Goal: Register for event/course

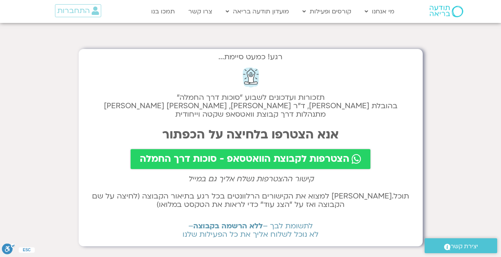
click at [282, 158] on span "הצטרפות לקבוצת הוואטסאפ - סוכות דרך החמלה" at bounding box center [245, 159] width 210 height 11
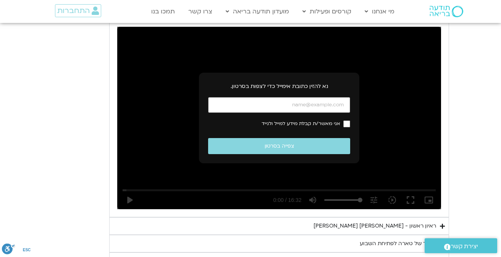
scroll to position [1209, 0]
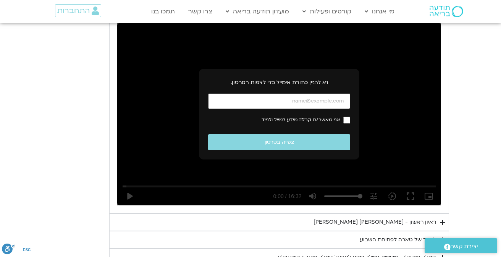
click at [310, 93] on input "כתובת אימייל" at bounding box center [279, 101] width 142 height 16
type input "ק"
type input "esty.avraham@Gmail.com"
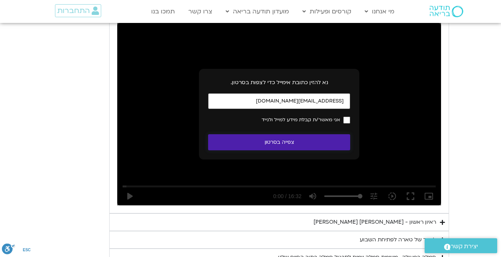
click at [316, 134] on button "צפייה בסרטון" at bounding box center [279, 142] width 142 height 16
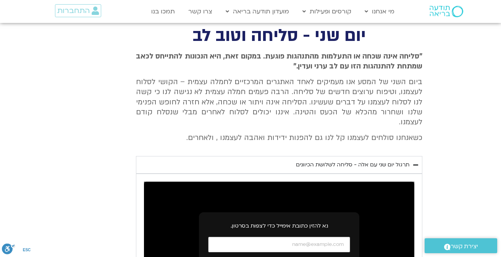
scroll to position [284, 0]
